Goal: Information Seeking & Learning: Learn about a topic

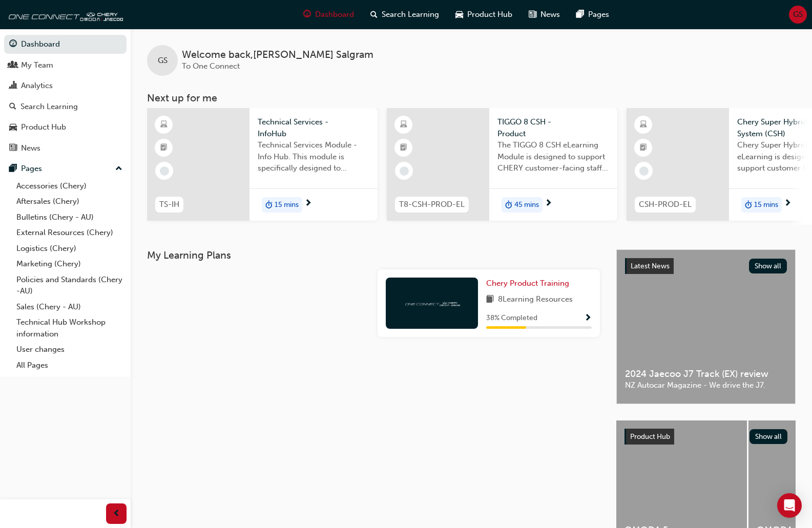
click at [546, 301] on span "8 Learning Resources" at bounding box center [535, 300] width 75 height 13
click at [587, 323] on span "Show Progress" at bounding box center [588, 318] width 8 height 9
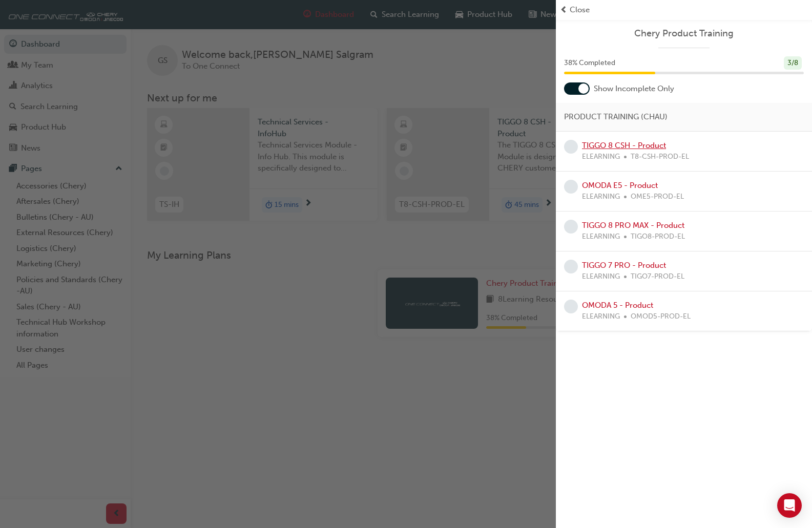
click at [600, 143] on link "TIGGO 8 CSH - Product" at bounding box center [624, 145] width 84 height 9
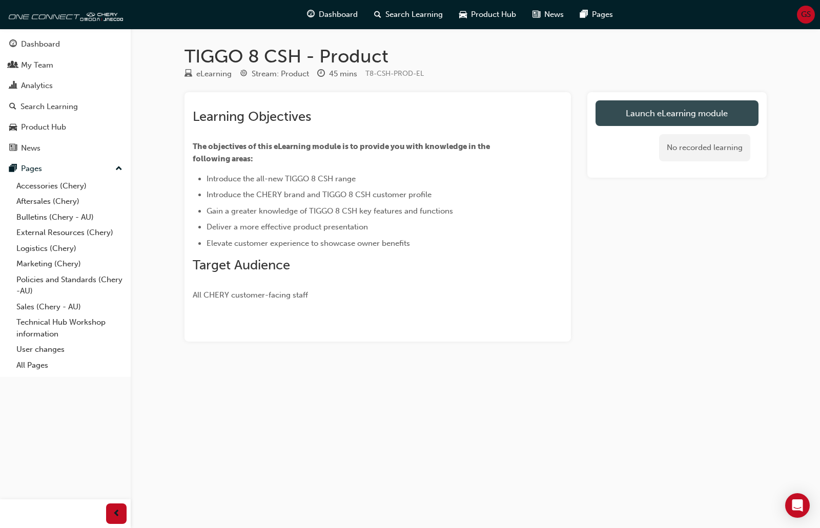
click at [681, 117] on link "Launch eLearning module" at bounding box center [676, 113] width 163 height 26
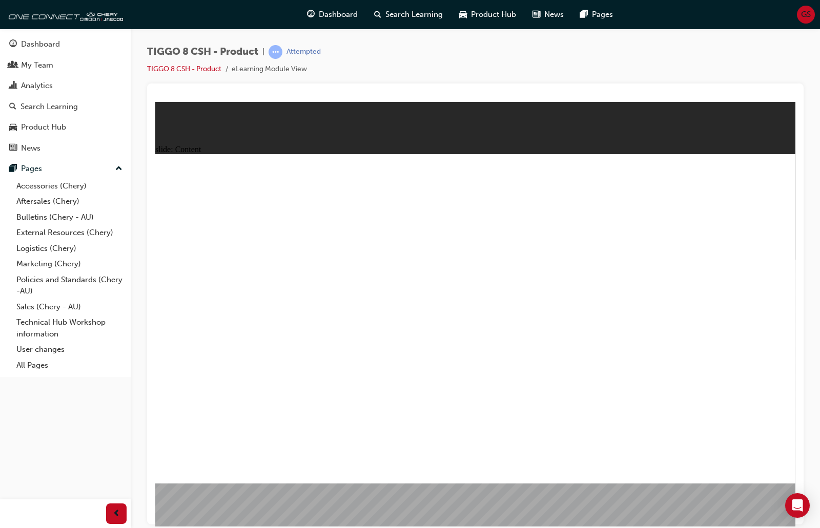
drag, startPoint x: 569, startPoint y: 356, endPoint x: 570, endPoint y: 364, distance: 7.8
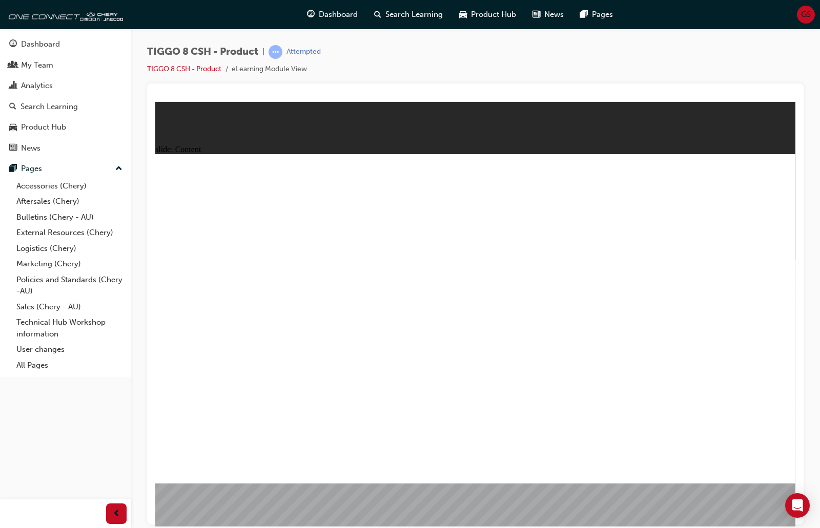
drag, startPoint x: 323, startPoint y: 348, endPoint x: 392, endPoint y: 325, distance: 72.3
drag, startPoint x: 425, startPoint y: 431, endPoint x: 311, endPoint y: 380, distance: 125.2
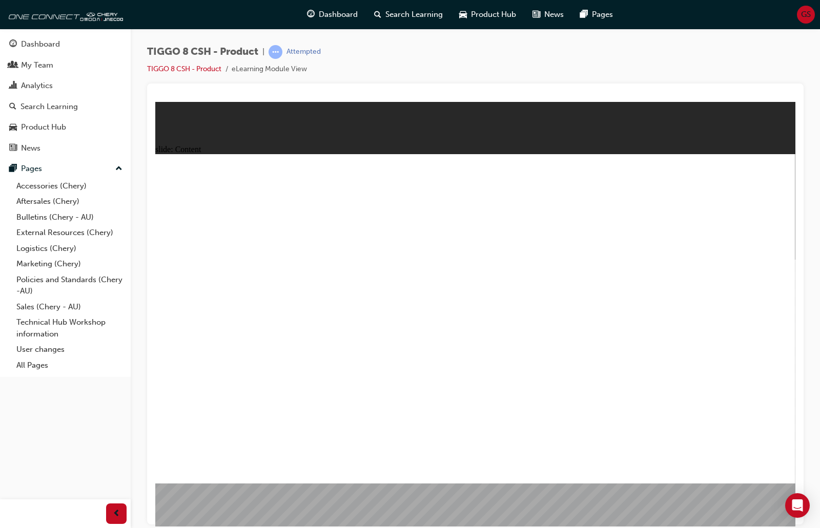
drag, startPoint x: 697, startPoint y: 238, endPoint x: 696, endPoint y: 261, distance: 23.1
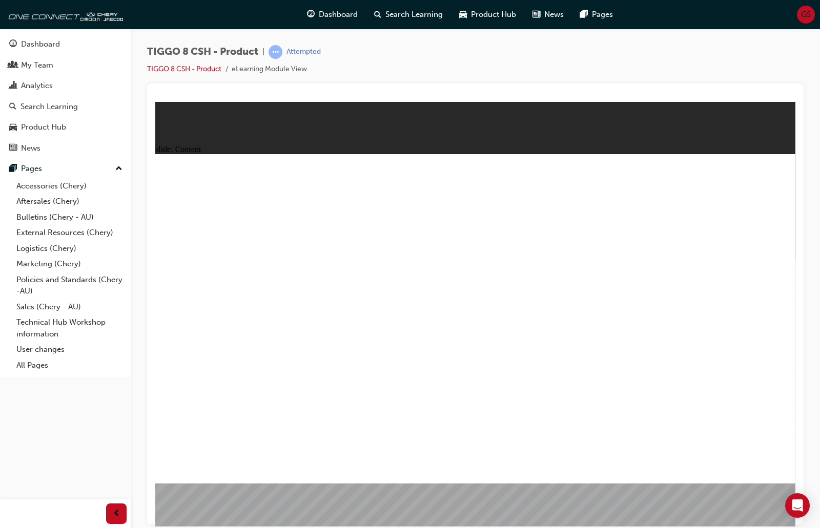
drag, startPoint x: 769, startPoint y: 477, endPoint x: 686, endPoint y: 523, distance: 95.4
